Goal: Information Seeking & Learning: Check status

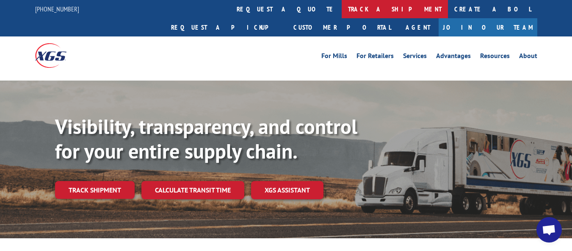
click at [342, 11] on link "track a shipment" at bounding box center [395, 9] width 106 height 18
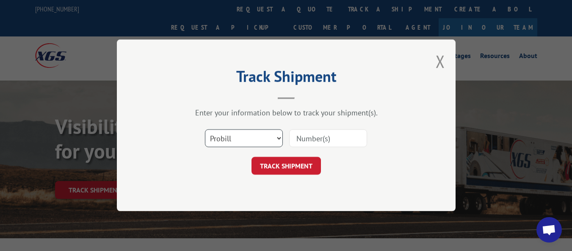
click at [280, 137] on select "Select category... Probill BOL PO" at bounding box center [244, 139] width 78 height 18
select select "bol"
click at [205, 130] on select "Select category... Probill BOL PO" at bounding box center [244, 139] width 78 height 18
click at [326, 136] on input at bounding box center [328, 139] width 78 height 18
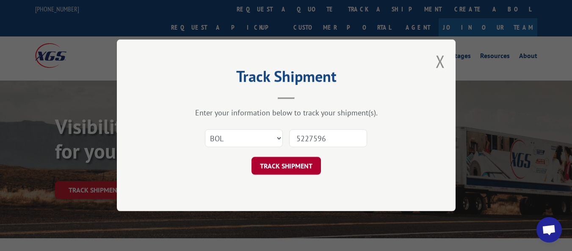
type input "5227596"
click at [282, 174] on button "TRACK SHIPMENT" at bounding box center [286, 166] width 69 height 18
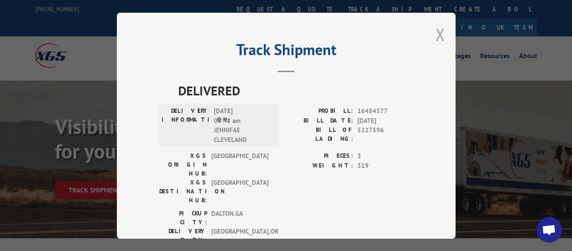
drag, startPoint x: 439, startPoint y: 33, endPoint x: 416, endPoint y: 33, distance: 22.9
click at [439, 33] on button "Close modal" at bounding box center [440, 34] width 9 height 22
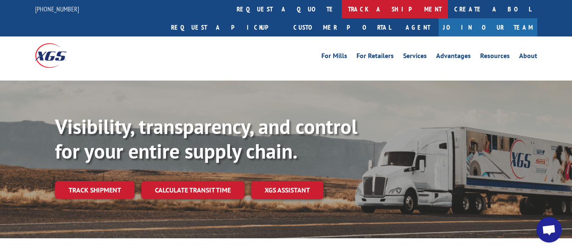
click at [342, 9] on link "track a shipment" at bounding box center [395, 9] width 106 height 18
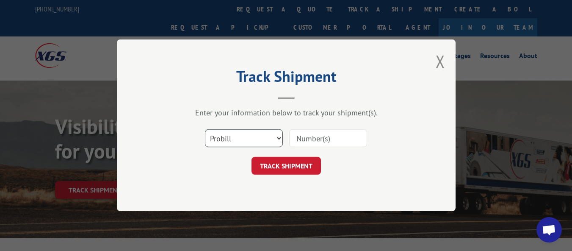
click at [278, 138] on select "Select category... Probill BOL PO" at bounding box center [244, 139] width 78 height 18
click at [205, 130] on select "Select category... Probill BOL PO" at bounding box center [244, 139] width 78 height 18
click at [246, 138] on select "Select category... Probill BOL PO" at bounding box center [244, 139] width 78 height 18
click at [327, 132] on input at bounding box center [328, 139] width 78 height 18
click at [354, 137] on input at bounding box center [328, 139] width 78 height 18
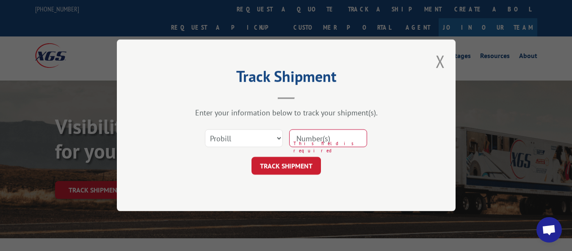
click at [304, 140] on input at bounding box center [328, 139] width 78 height 18
paste input "556909232"
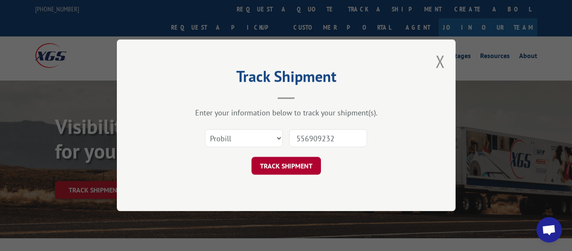
type input "556909232"
click at [288, 169] on button "TRACK SHIPMENT" at bounding box center [286, 166] width 69 height 18
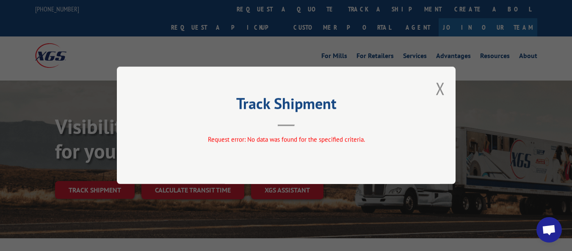
click at [445, 89] on div "Track Shipment Request error: No data was found for the specified criteria." at bounding box center [286, 124] width 339 height 117
click at [432, 94] on div "Track Shipment Request error: No data was found for the specified criteria." at bounding box center [286, 124] width 339 height 117
click at [439, 90] on button "Close modal" at bounding box center [440, 88] width 9 height 22
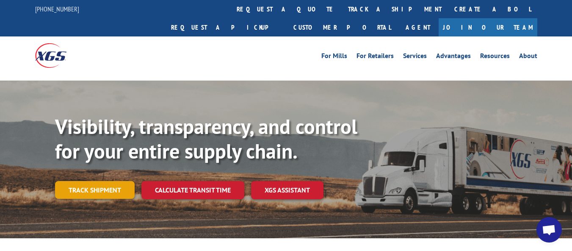
click at [89, 181] on link "Track shipment" at bounding box center [95, 190] width 80 height 18
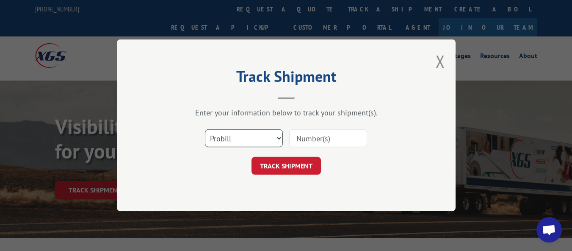
click at [281, 138] on select "Select category... Probill BOL PO" at bounding box center [244, 139] width 78 height 18
select select "po"
click at [205, 130] on select "Select category... Probill BOL PO" at bounding box center [244, 139] width 78 height 18
click at [224, 140] on select "Select category... Probill BOL PO" at bounding box center [244, 139] width 78 height 18
drag, startPoint x: 440, startPoint y: 222, endPoint x: 391, endPoint y: 172, distance: 70.4
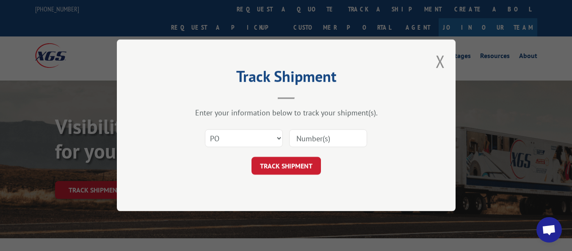
click at [431, 203] on div "Track Shipment Enter your information below to track your shipment(s). Select c…" at bounding box center [286, 125] width 572 height 251
click at [324, 136] on input at bounding box center [328, 139] width 78 height 18
type input "28508601"
click at [291, 167] on button "TRACK SHIPMENT" at bounding box center [286, 166] width 69 height 18
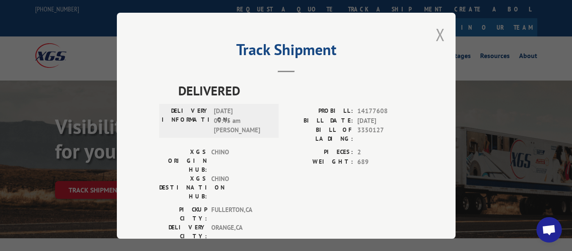
click at [437, 30] on button "Close modal" at bounding box center [440, 34] width 9 height 22
